Goal: Check status: Check status

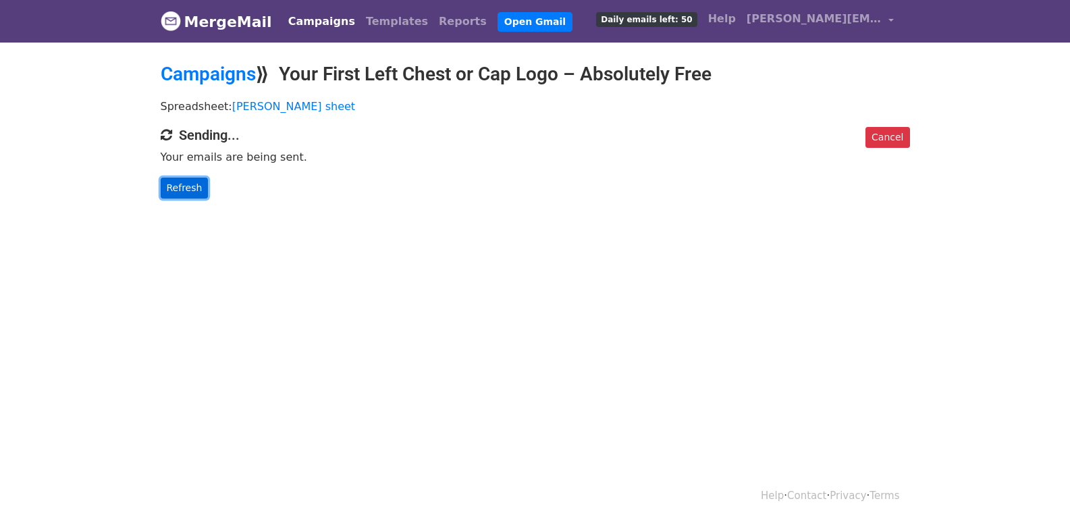
click at [175, 197] on link "Refresh" at bounding box center [185, 188] width 48 height 21
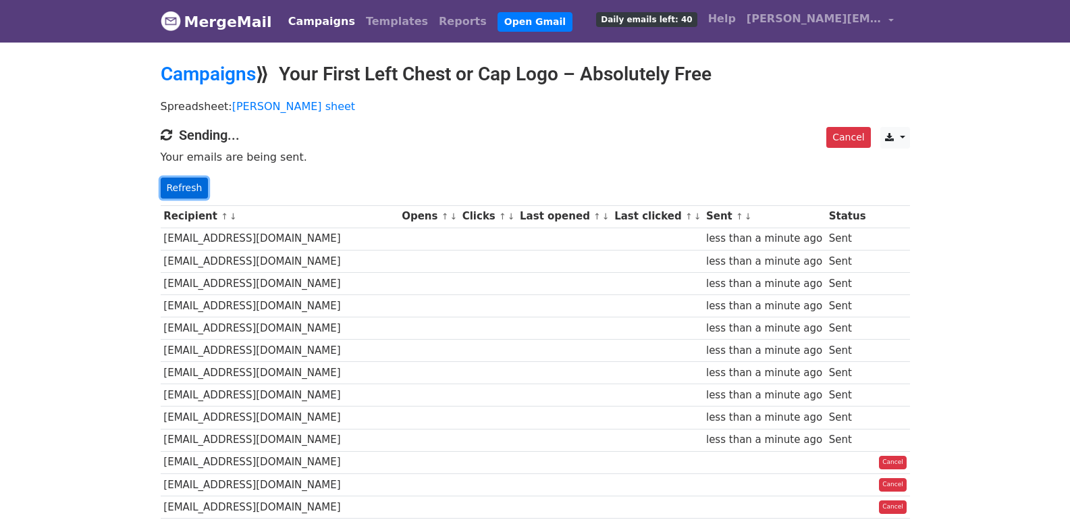
drag, startPoint x: 169, startPoint y: 189, endPoint x: 317, endPoint y: 315, distance: 194.9
click at [169, 189] on link "Refresh" at bounding box center [185, 188] width 48 height 21
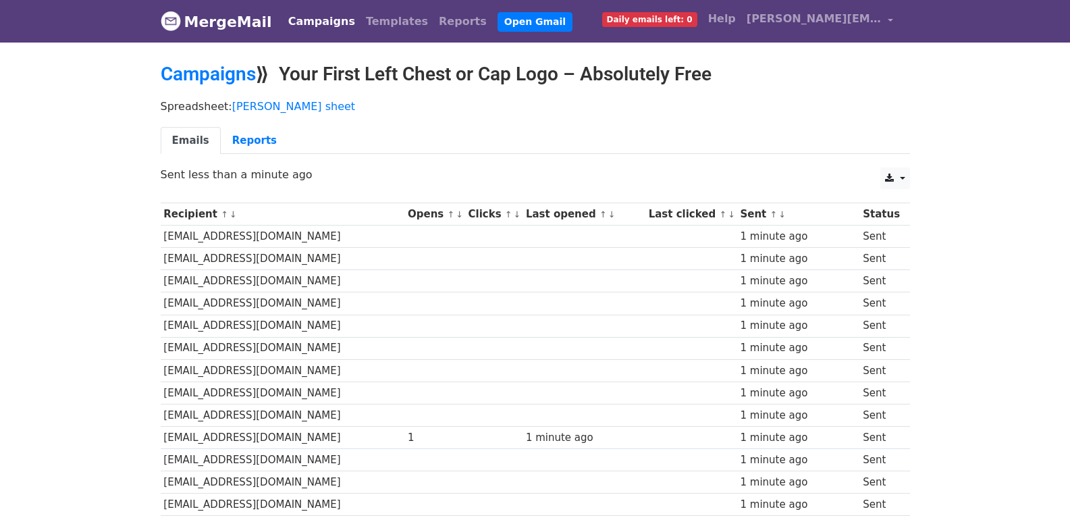
scroll to position [225, 0]
